Goal: Participate in discussion: Engage in conversation with other users on a specific topic

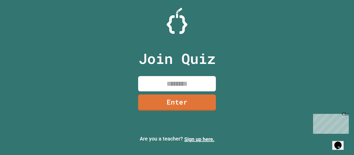
click at [167, 76] on input at bounding box center [177, 83] width 78 height 15
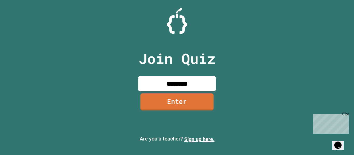
type input "********"
click at [198, 97] on link "Enter" at bounding box center [176, 102] width 73 height 17
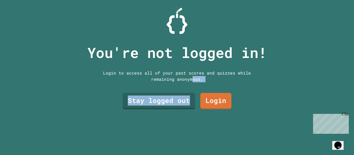
drag, startPoint x: 189, startPoint y: 100, endPoint x: 191, endPoint y: 78, distance: 21.7
click at [191, 78] on div "You're not logged in! Login to access all of your past scores and quizzes while…" at bounding box center [177, 77] width 190 height 155
click at [191, 79] on div "Login to access all of your past scores and quizzes while remaining anonymous." at bounding box center [176, 76] width 155 height 12
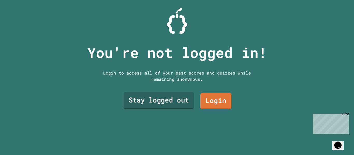
click at [190, 105] on link "Stay logged out" at bounding box center [159, 100] width 70 height 17
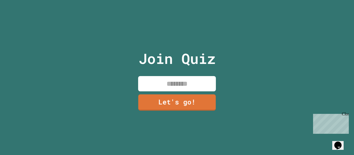
click at [188, 88] on input at bounding box center [177, 83] width 78 height 15
type input "*******"
click at [193, 101] on link "Let's go!" at bounding box center [177, 102] width 77 height 17
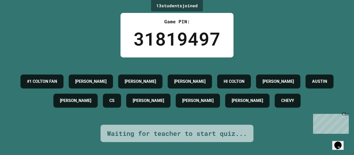
click at [57, 80] on h4 "#1 COLTON FAN" at bounding box center [42, 81] width 30 height 6
click at [57, 78] on h4 "#1 COLTON FAN" at bounding box center [42, 81] width 30 height 6
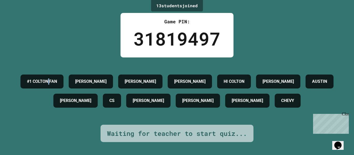
click at [57, 78] on h4 "#1 COLTON FAN" at bounding box center [42, 81] width 30 height 6
click at [146, 34] on div "31819497" at bounding box center [176, 38] width 87 height 27
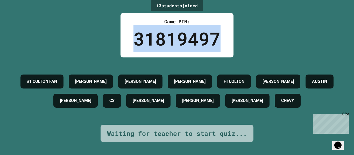
click at [146, 34] on div "31819497" at bounding box center [176, 38] width 87 height 27
click at [145, 35] on div "31819497" at bounding box center [176, 38] width 87 height 27
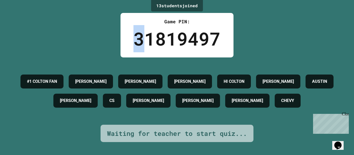
drag, startPoint x: 143, startPoint y: 36, endPoint x: 137, endPoint y: 37, distance: 5.5
click at [137, 37] on div "31819497" at bounding box center [176, 38] width 87 height 27
click at [144, 35] on div "31819497" at bounding box center [176, 38] width 87 height 27
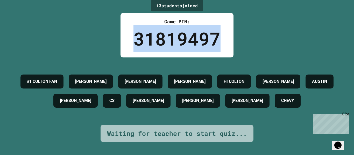
drag, startPoint x: 144, startPoint y: 35, endPoint x: 148, endPoint y: 35, distance: 4.2
click at [148, 35] on div "31819497" at bounding box center [176, 38] width 87 height 27
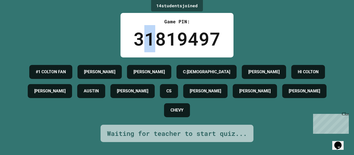
drag, startPoint x: 146, startPoint y: 36, endPoint x: 151, endPoint y: 37, distance: 4.5
click at [151, 37] on div "31819497" at bounding box center [176, 38] width 87 height 27
click at [153, 38] on div "31819497" at bounding box center [176, 38] width 87 height 27
drag, startPoint x: 156, startPoint y: 38, endPoint x: 164, endPoint y: 38, distance: 8.3
click at [164, 38] on div "31819497" at bounding box center [176, 38] width 87 height 27
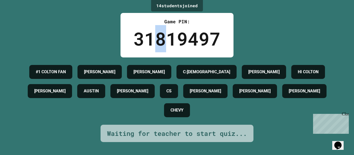
click at [164, 38] on div "31819497" at bounding box center [176, 38] width 87 height 27
drag, startPoint x: 167, startPoint y: 38, endPoint x: 171, endPoint y: 38, distance: 4.2
click at [171, 38] on div "31819497" at bounding box center [176, 38] width 87 height 27
click at [183, 40] on div "31819497" at bounding box center [176, 38] width 87 height 27
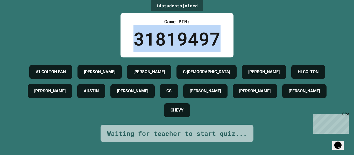
click at [183, 40] on div "31819497" at bounding box center [176, 38] width 87 height 27
click at [181, 40] on div "31819497" at bounding box center [176, 38] width 87 height 27
click at [182, 40] on div "31819497" at bounding box center [176, 38] width 87 height 27
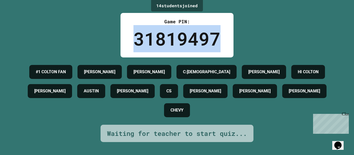
click at [182, 40] on div "31819497" at bounding box center [176, 38] width 87 height 27
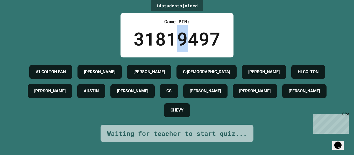
drag, startPoint x: 180, startPoint y: 41, endPoint x: 184, endPoint y: 40, distance: 3.9
click at [184, 40] on div "31819497" at bounding box center [176, 38] width 87 height 27
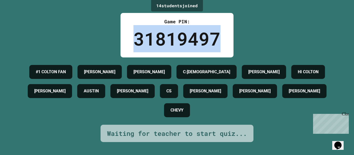
click at [182, 40] on div "31819497" at bounding box center [176, 38] width 87 height 27
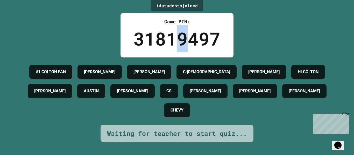
drag, startPoint x: 182, startPoint y: 40, endPoint x: 181, endPoint y: 35, distance: 5.0
click at [181, 35] on div "31819497" at bounding box center [176, 38] width 87 height 27
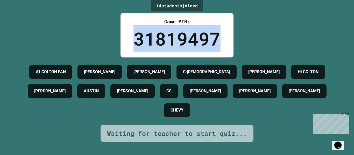
click at [181, 35] on div "31819497" at bounding box center [176, 38] width 87 height 27
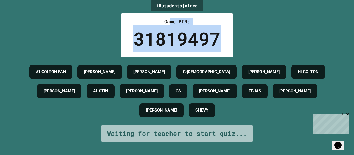
drag, startPoint x: 181, startPoint y: 36, endPoint x: 233, endPoint y: 45, distance: 52.6
click at [233, 45] on div "Game PIN: 31819497" at bounding box center [176, 35] width 113 height 45
drag, startPoint x: 218, startPoint y: 36, endPoint x: 136, endPoint y: 33, distance: 81.7
click at [136, 33] on div "31819497" at bounding box center [176, 38] width 87 height 27
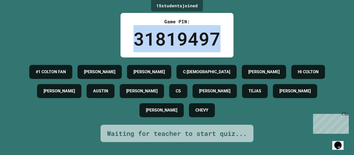
click at [177, 35] on div "31819497" at bounding box center [176, 38] width 87 height 27
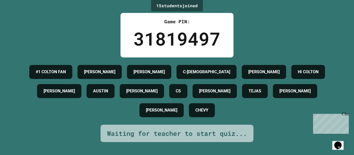
click at [346, 116] on div "Close" at bounding box center [345, 115] width 6 height 6
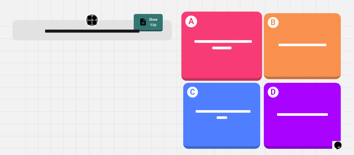
click at [252, 67] on div "**********" at bounding box center [221, 46] width 81 height 69
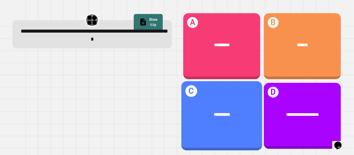
click at [245, 94] on div "**********" at bounding box center [221, 115] width 81 height 69
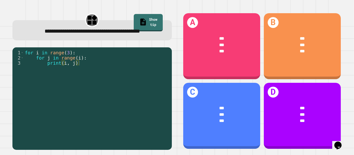
click at [148, 13] on div "**********" at bounding box center [91, 26] width 159 height 28
click at [150, 17] on link "Show tip" at bounding box center [148, 22] width 29 height 17
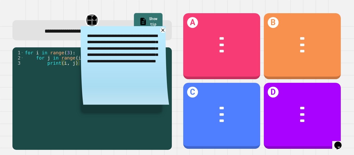
click at [152, 21] on link "Show tip" at bounding box center [148, 22] width 28 height 18
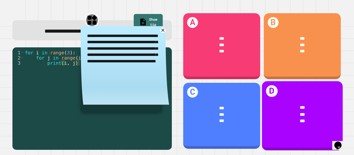
click at [267, 111] on div "*** *** ***" at bounding box center [302, 114] width 81 height 37
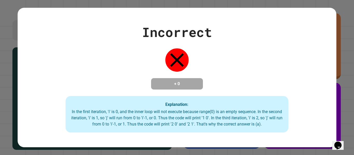
click at [157, 82] on h4 "+ 0" at bounding box center [176, 84] width 41 height 6
drag, startPoint x: 157, startPoint y: 82, endPoint x: 235, endPoint y: 83, distance: 78.3
click at [235, 83] on div "Incorrect + 0 Explanation: In the first iteration, 'i' is 0, and the inner loop…" at bounding box center [177, 78] width 318 height 110
click at [352, 79] on div "Incorrect + 0 Explanation: In the first iteration, 'i' is 0, and the inner loop…" at bounding box center [177, 77] width 354 height 155
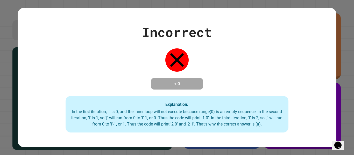
click at [351, 79] on div "Incorrect + 0 Explanation: In the first iteration, 'i' is 0, and the inner loop…" at bounding box center [177, 77] width 354 height 155
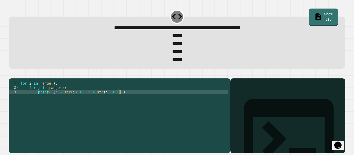
click at [161, 101] on div "for i in range ( ) : for j in range ( ) : print ( '(' + str ( i ) + ',' + str (…" at bounding box center [123, 114] width 208 height 66
click at [62, 104] on div "for i in range ( ) : for j in range ( ) : print ( '(' + str ( i ) + ',' + str (…" at bounding box center [123, 114] width 208 height 66
click at [56, 102] on div "for i in range ( ) : for j in range ( ) : print ( '(' + str ( i ) + ',' + str (…" at bounding box center [123, 114] width 208 height 66
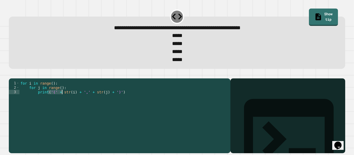
click at [56, 102] on div "for i in range ( ) : for j in range ( ) : print ( '(' + str ( i ) + ',' + str (…" at bounding box center [123, 114] width 208 height 66
click at [58, 102] on div "for i in range ( ) : for j in range ( ) : print ( '(' + str ( i ) + ',' + str (…" at bounding box center [123, 109] width 208 height 57
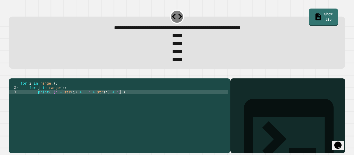
click at [61, 103] on div "for i in range ( ) : for j in range ( ) : print ( '(' + str ( i ) + ',' + str (…" at bounding box center [123, 114] width 208 height 66
click at [309, 18] on link "Show tip" at bounding box center [323, 17] width 29 height 18
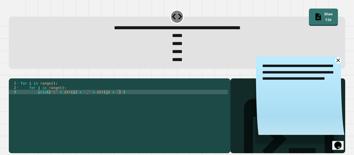
click at [337, 60] on icon at bounding box center [338, 60] width 6 height 6
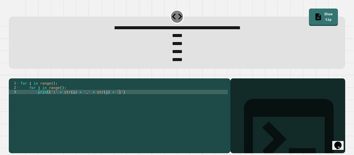
click at [52, 93] on div "for i in range ( ) : for j in range ( ) : print ( '(' + str ( i ) + ',' + str (…" at bounding box center [123, 114] width 208 height 66
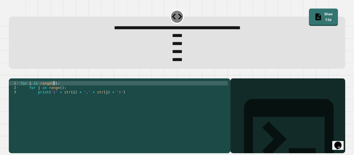
scroll to position [0, 4]
click at [60, 97] on div "for i in range ( 4 ) : for j in range ( ) : print ( '(' + str ( i ) + ',' + str…" at bounding box center [123, 114] width 208 height 66
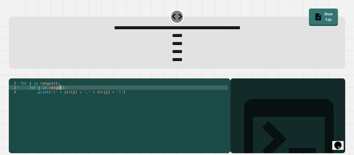
scroll to position [0, 5]
click at [70, 101] on div "for i in range ( 4 ) : for j in range ( i ) : print ( '(' + str ( i ) + ',' + s…" at bounding box center [123, 114] width 208 height 66
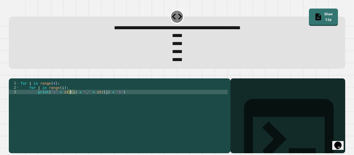
click at [65, 101] on div "for i in range ( 4 ) : for j in range ( i ) : print ( '(' + str ( i ) + ',' + s…" at bounding box center [123, 114] width 208 height 66
click at [11, 74] on button "button" at bounding box center [11, 74] width 0 height 0
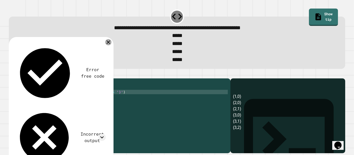
click at [110, 44] on icon at bounding box center [108, 42] width 6 height 6
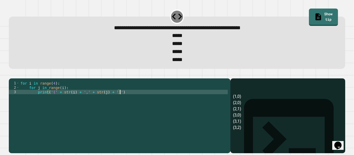
click at [82, 104] on div "for i in range ( 4 ) : for j in range ( i ) : print ( '(' + str ( i ) + ',' + s…" at bounding box center [123, 114] width 208 height 66
click at [76, 102] on div "for i in range ( 4 ) : for j in range ( i ) : print ( '(' + str ( i ) + ',' + s…" at bounding box center [123, 114] width 208 height 66
click at [67, 103] on div "for i in range ( 4 ) : for j in range ( i ) : print ( '(' + str ( i ) + ',' + s…" at bounding box center [123, 114] width 208 height 66
click at [64, 102] on div "for i in range ( 4 ) : for j in range ( i ) : print ( '(' + str ( i ) + ',' + s…" at bounding box center [123, 114] width 208 height 66
click at [63, 102] on div "for i in range ( 4 ) : for j in range ( i ) : print ( '(' + str ( i ) + ',' + s…" at bounding box center [123, 114] width 208 height 66
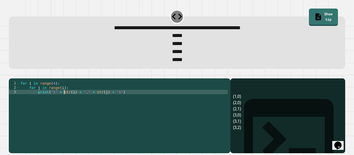
click at [62, 102] on div "for i in range ( 4 ) : for j in range ( i ) : print ( '(' + str ( i ) + ',' + s…" at bounding box center [123, 114] width 208 height 66
click at [57, 104] on div "for i in range ( 4 ) : for j in range ( i ) : print ( '(' + str ( i ) + ',' + s…" at bounding box center [123, 114] width 208 height 66
click at [83, 104] on div "for i in range ( 4 ) : for j in range ( i ) : print ( '(' + str ( i ) + ',' + s…" at bounding box center [123, 114] width 208 height 66
click at [84, 101] on div "for i in range ( 4 ) : for j in range ( i ) : print ( '(' + str ( i ) + ',' + s…" at bounding box center [123, 114] width 208 height 66
click at [93, 104] on div "for i in range ( 4 ) : for j in range ( i ) : print ( '(' + str ( i ) + ',' + s…" at bounding box center [123, 114] width 208 height 66
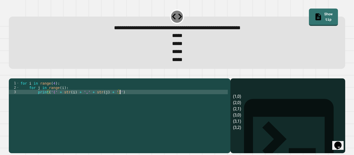
click at [53, 92] on div "for i in range ( 4 ) : for j in range ( i ) : print ( '(' + str ( i ) + ',' + s…" at bounding box center [123, 114] width 208 height 66
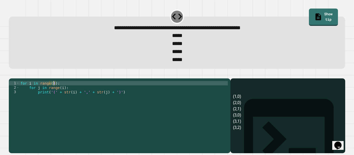
scroll to position [0, 4]
click at [11, 74] on icon "button" at bounding box center [11, 74] width 0 height 0
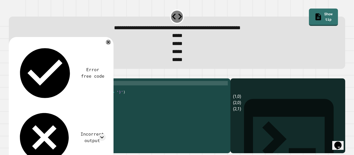
click at [54, 92] on div "for i in range ( 3 ) : for j in range ( i ) : print ( '(' + str ( i ) + ',' + s…" at bounding box center [123, 114] width 208 height 66
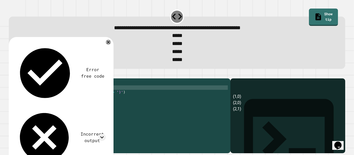
click at [56, 95] on div "for i in range ( 3 ) : for j in range ( i ) : print ( '(' + str ( i ) + ',' + s…" at bounding box center [123, 114] width 208 height 66
click at [62, 97] on div "for i in range ( 3 ) : for j in range ( i ) : print ( '(' + str ( i ) + ',' + s…" at bounding box center [123, 114] width 208 height 66
click at [11, 74] on icon "button" at bounding box center [11, 74] width 0 height 0
click at [54, 93] on div "for i in range ( 3 ) : for j in range ( 0 ) : print ( '(' + str ( i ) + ',' + s…" at bounding box center [123, 114] width 208 height 66
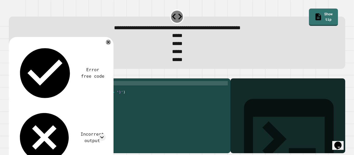
scroll to position [0, 4]
click at [62, 96] on div "for i in range ( 4 ) : for j in range ( 0 ) : print ( '(' + str ( i ) + ',' + s…" at bounding box center [123, 114] width 208 height 66
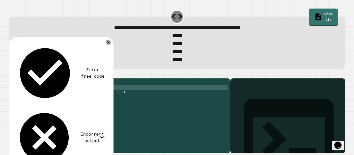
scroll to position [0, 5]
type textarea "**********"
click at [11, 74] on icon "button" at bounding box center [11, 74] width 0 height 0
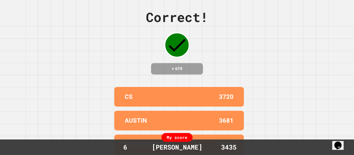
scroll to position [0, 0]
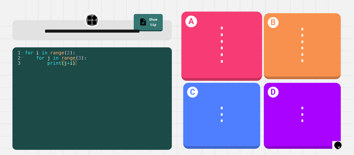
click at [225, 63] on div "*" at bounding box center [221, 61] width 63 height 7
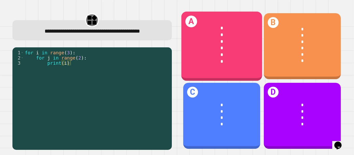
click at [256, 58] on div "* * * * * *" at bounding box center [221, 44] width 81 height 57
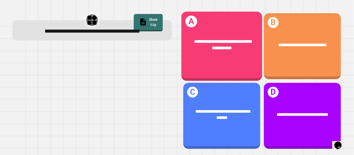
click at [257, 74] on div "**********" at bounding box center [221, 46] width 81 height 69
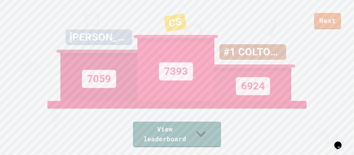
click at [209, 151] on div "Next [PERSON_NAME] 7059 CS 7393 #1 COLTON FAN 6924 View leaderboard" at bounding box center [177, 77] width 354 height 155
click at [202, 136] on link "View leaderboard" at bounding box center [177, 135] width 88 height 26
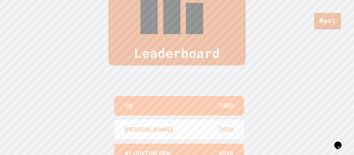
scroll to position [214, 0]
